Goal: Information Seeking & Learning: Learn about a topic

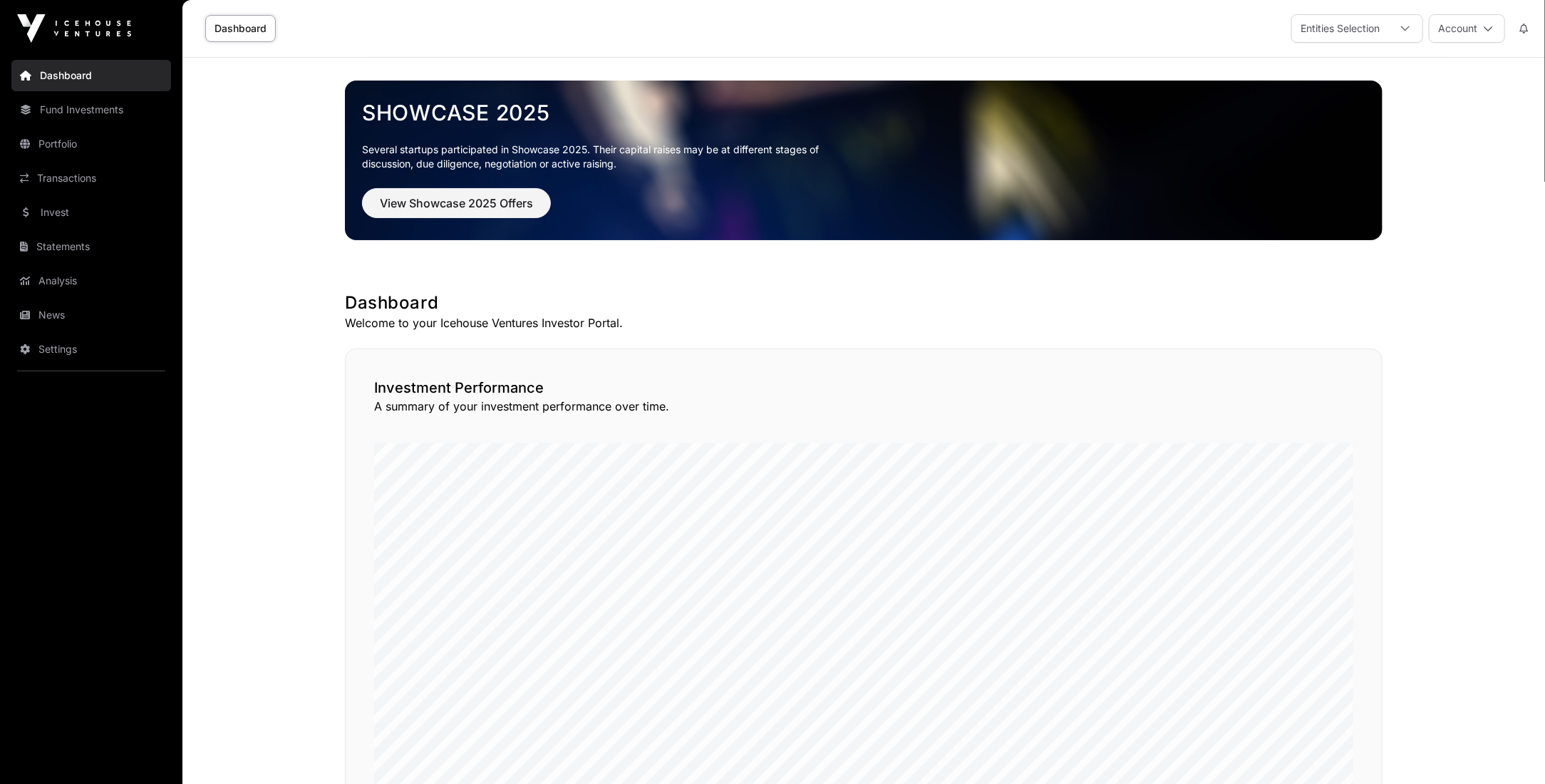
click at [79, 117] on link "Fund Investments" at bounding box center [92, 109] width 160 height 31
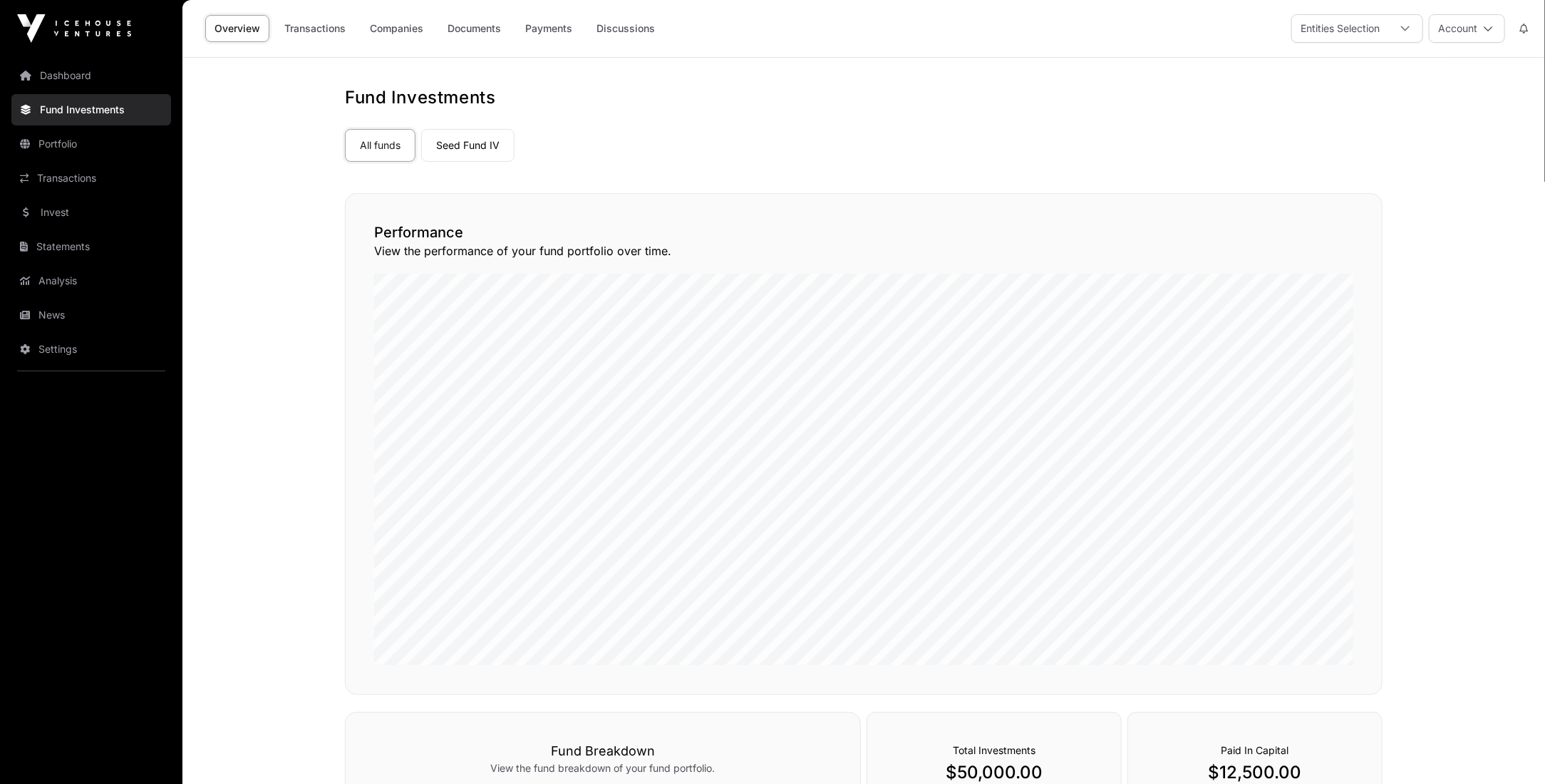
click at [74, 140] on link "Portfolio" at bounding box center [92, 144] width 160 height 31
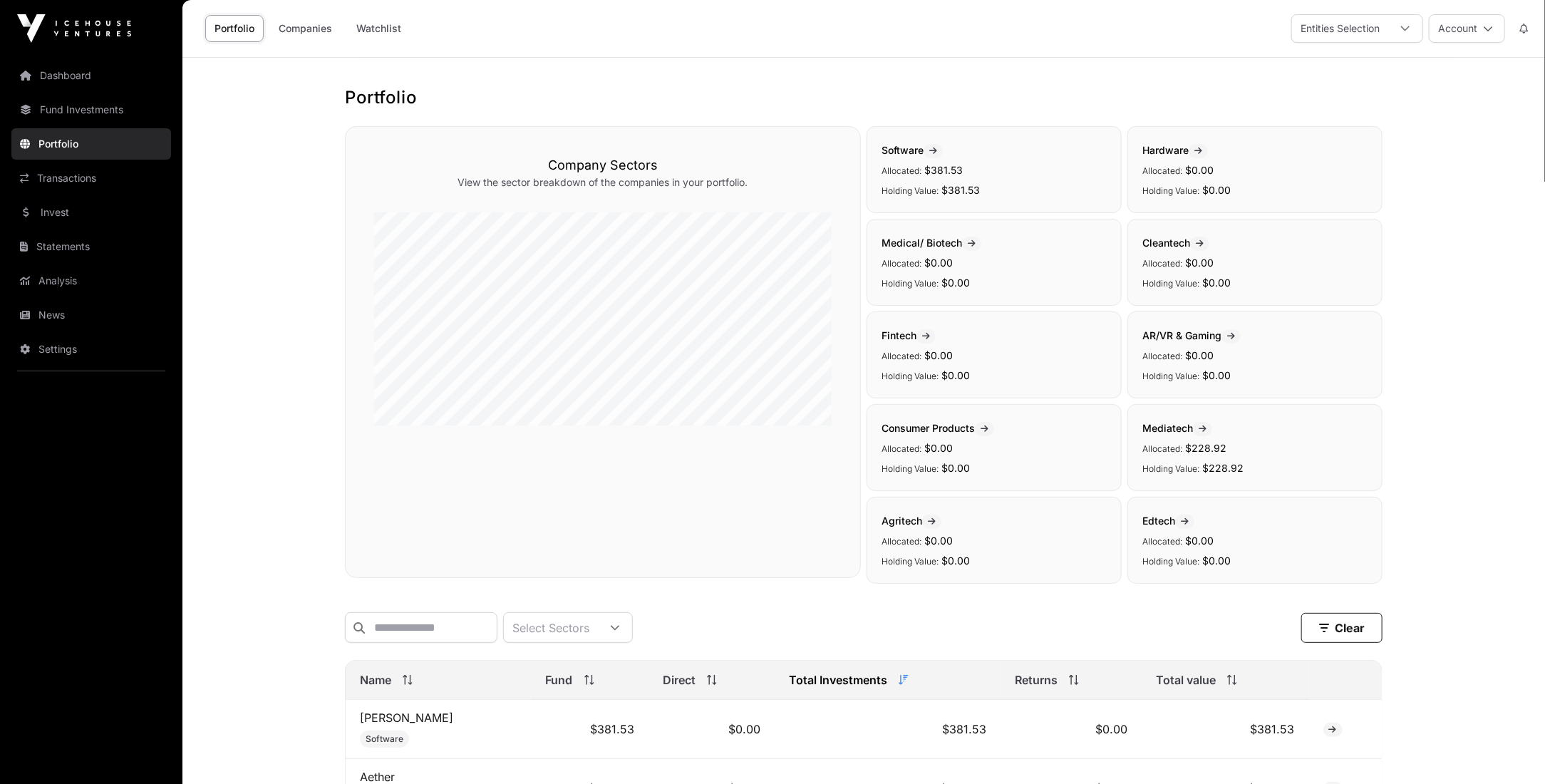
click at [325, 25] on link "Companies" at bounding box center [305, 28] width 72 height 27
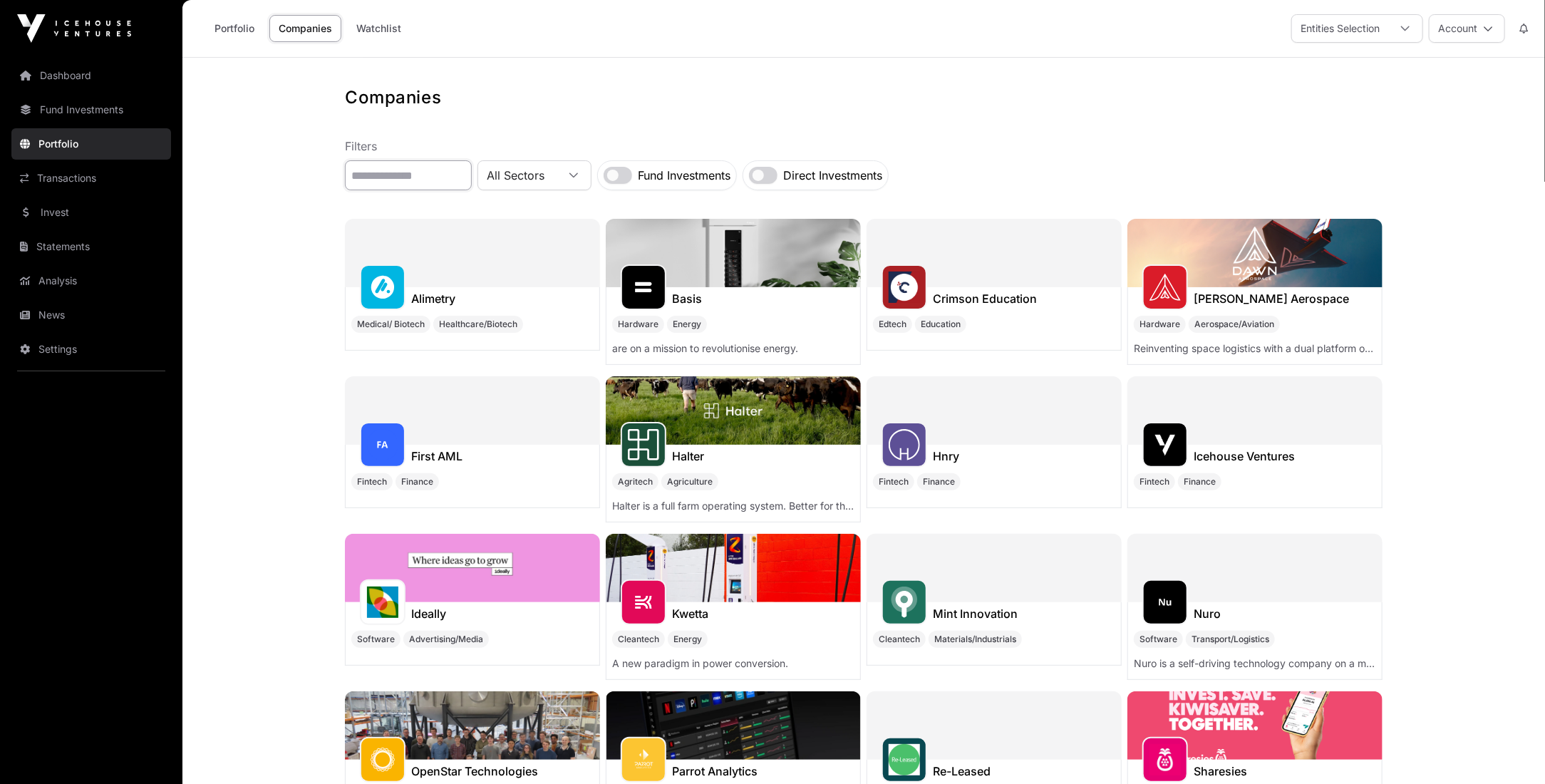
click at [418, 176] on input "text" at bounding box center [409, 175] width 127 height 30
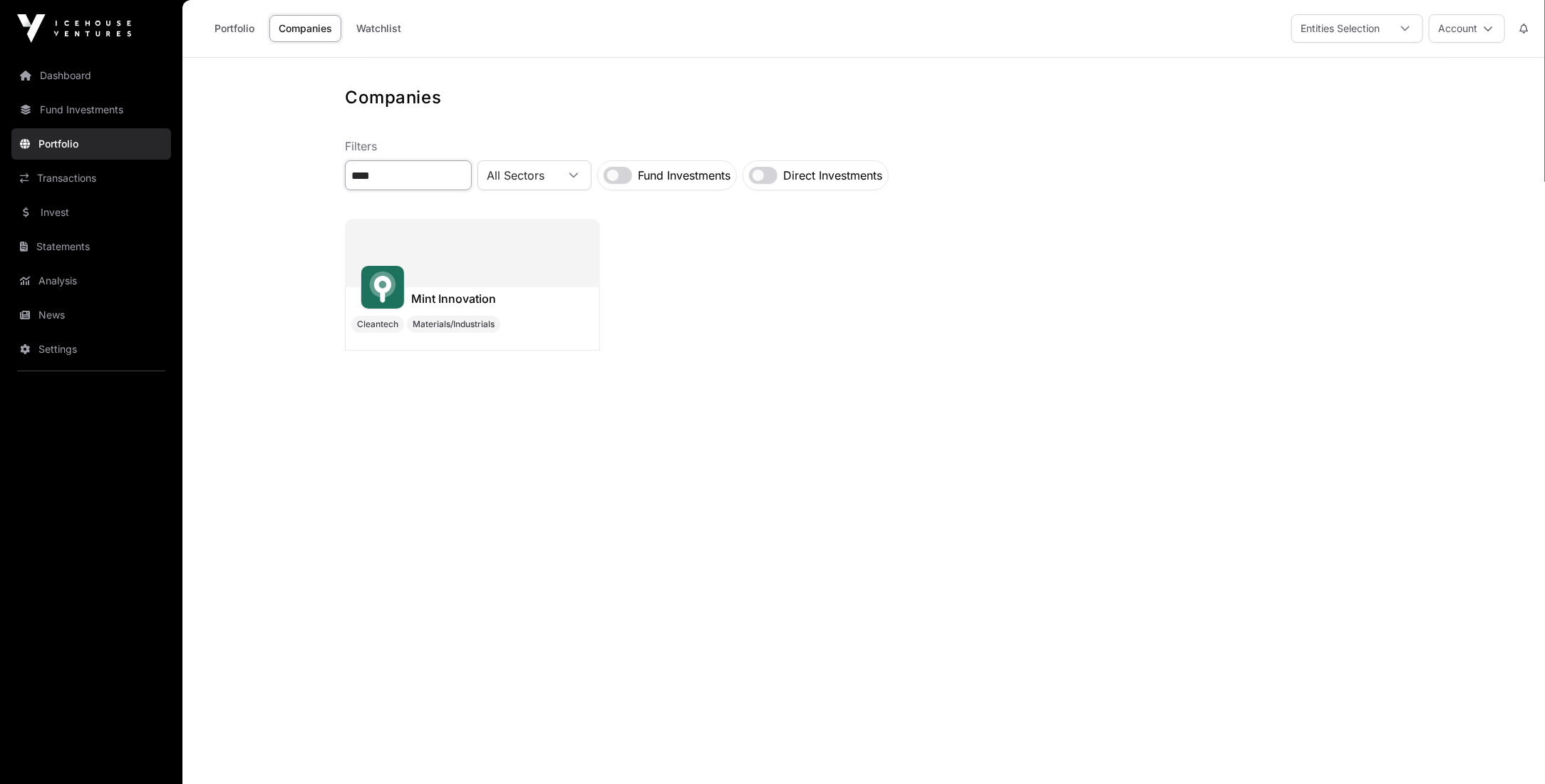
type input "****"
click at [486, 286] on div at bounding box center [473, 253] width 256 height 68
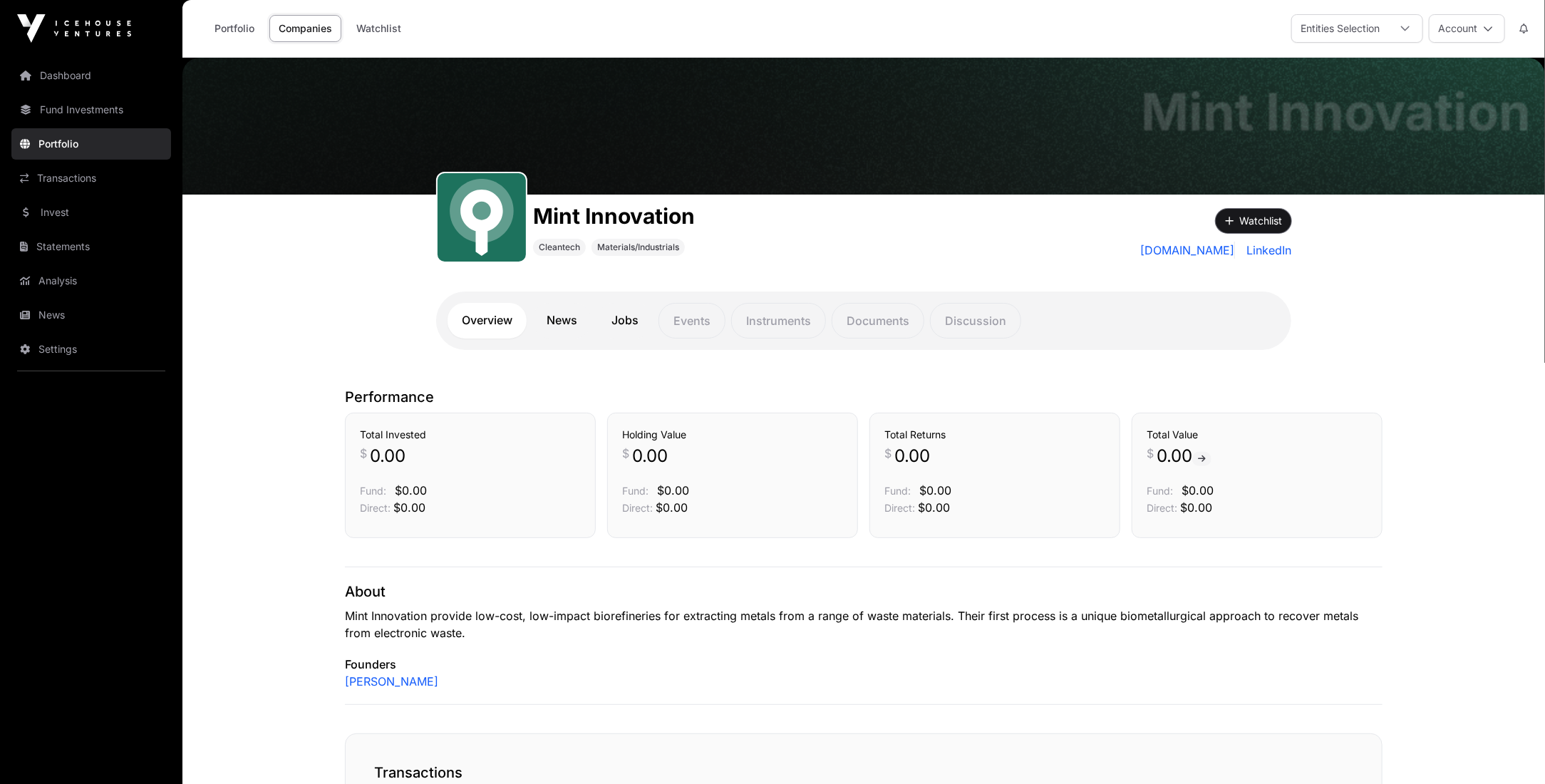
click at [1232, 219] on icon "button" at bounding box center [1229, 220] width 9 height 10
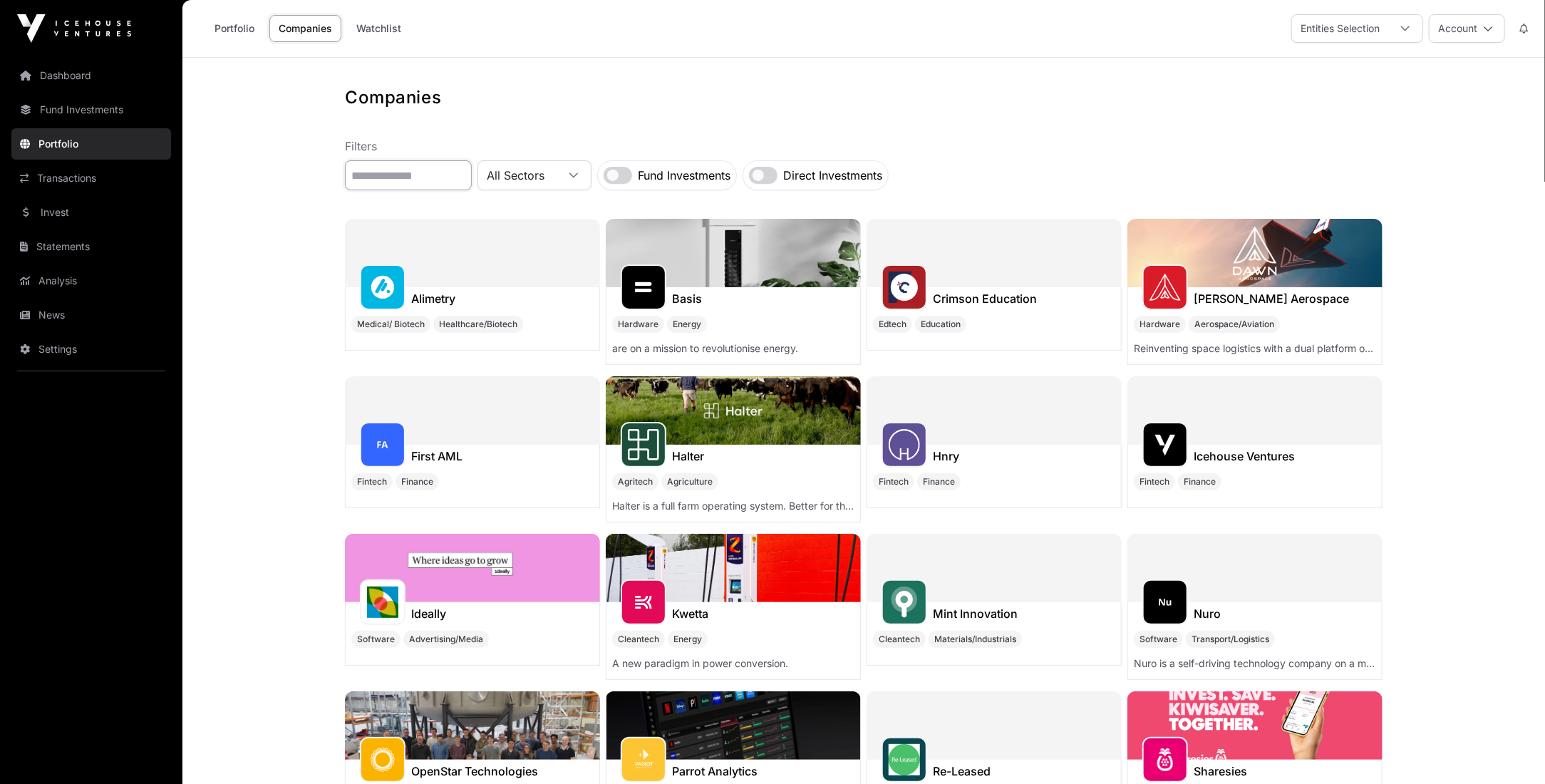
click at [444, 176] on input "text" at bounding box center [409, 175] width 127 height 30
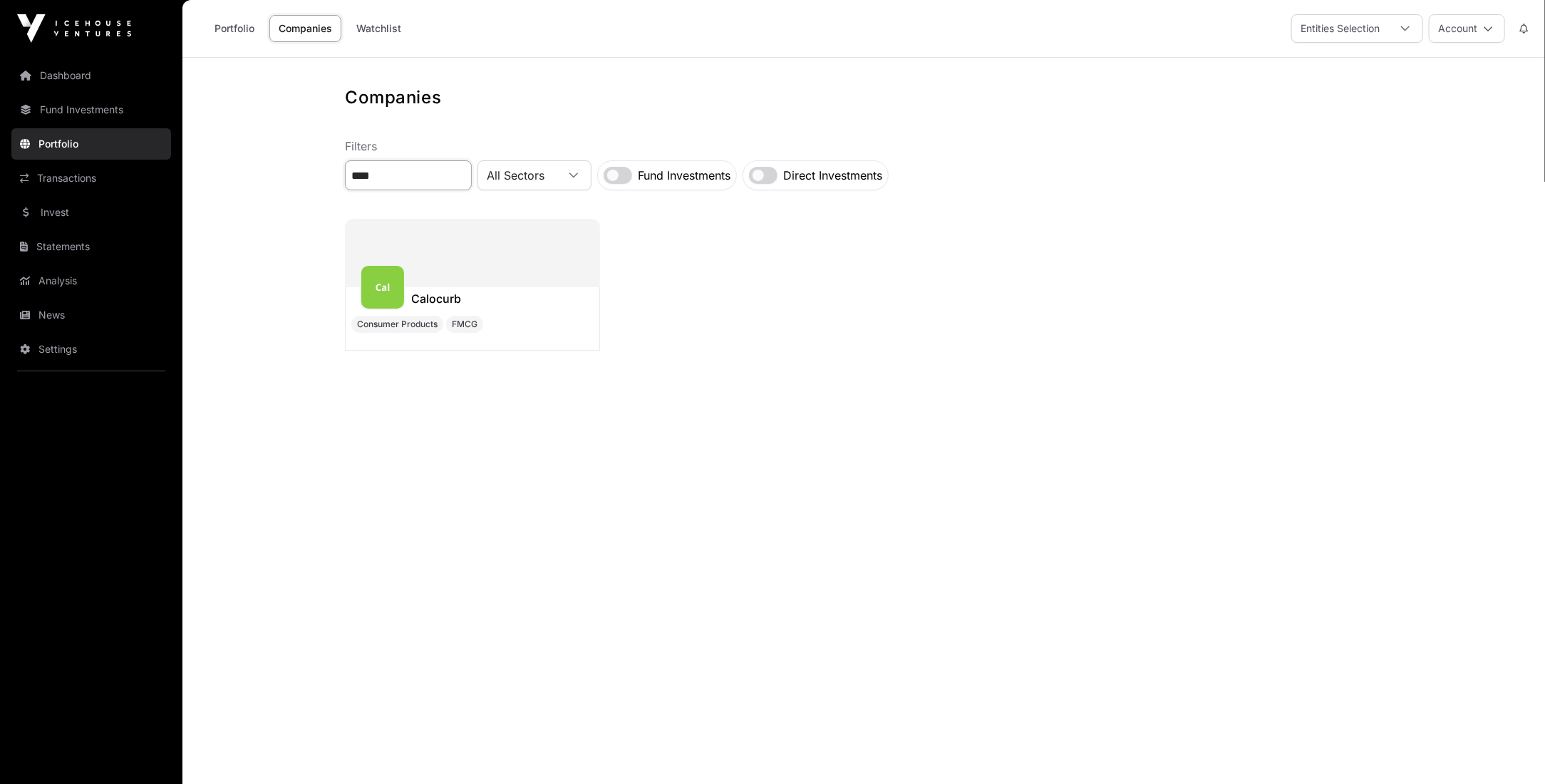
type input "****"
click at [377, 284] on img at bounding box center [382, 287] width 31 height 31
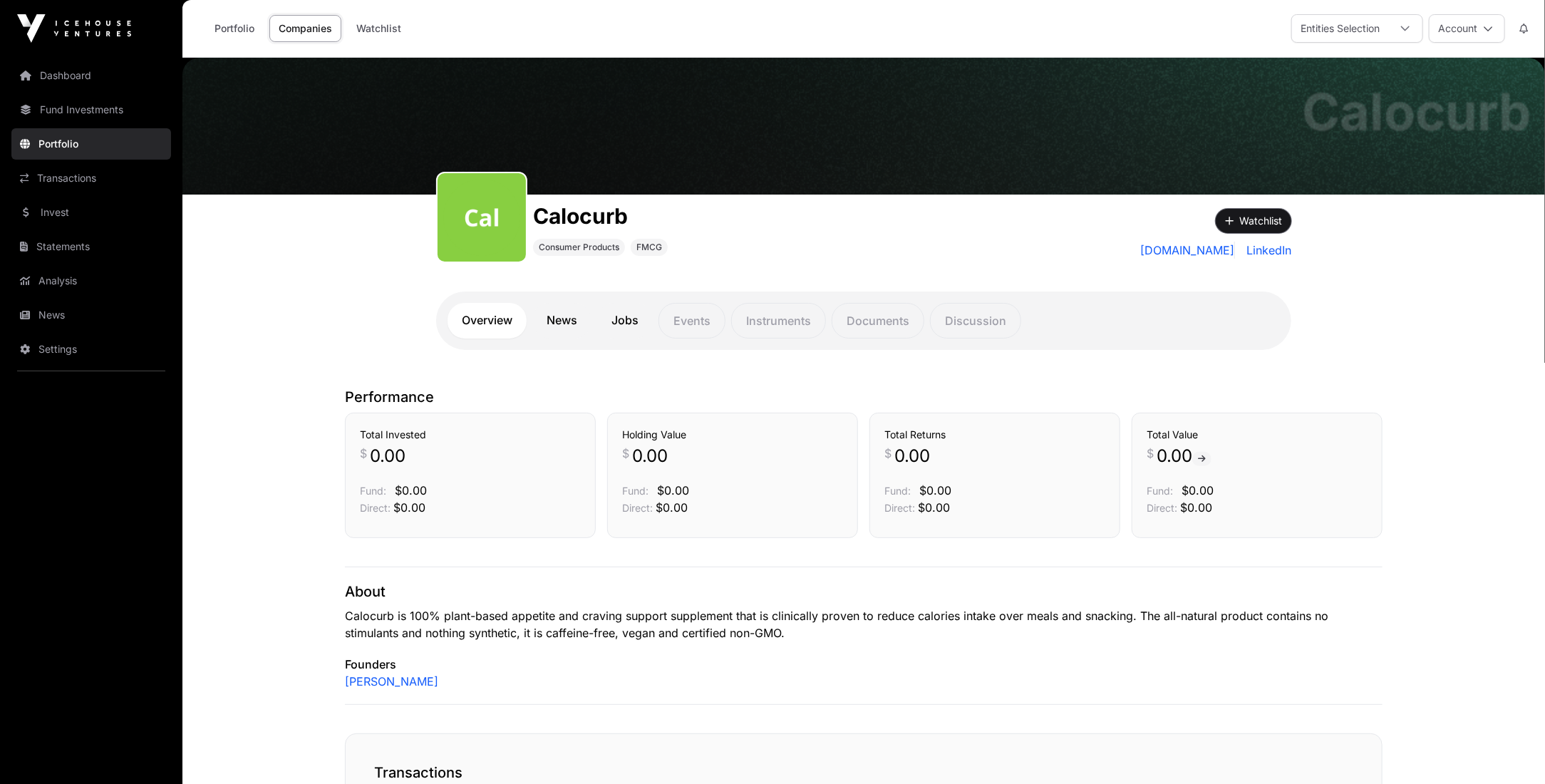
click at [1239, 214] on button "Watchlist" at bounding box center [1253, 220] width 75 height 24
click at [537, 324] on link "News" at bounding box center [562, 321] width 59 height 36
